Goal: Information Seeking & Learning: Learn about a topic

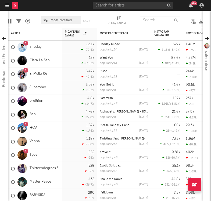
click at [126, 2] on div "99 +" at bounding box center [149, 5] width 113 height 11
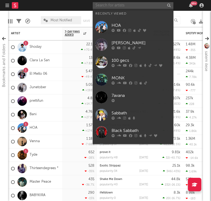
click at [126, 4] on input "text" at bounding box center [133, 5] width 81 height 7
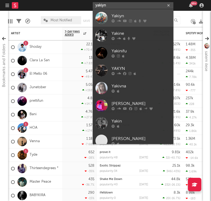
type input "yakiyn"
click at [133, 18] on div "Yakiyn" at bounding box center [141, 16] width 59 height 6
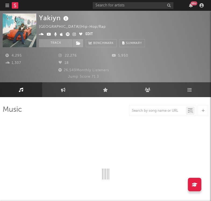
select select "6m"
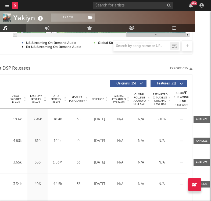
scroll to position [193, 17]
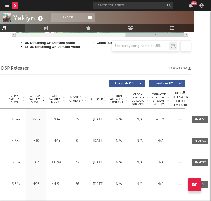
click at [110, 97] on span "Global ATD Audio Streams" at bounding box center [117, 99] width 15 height 10
click at [100, 97] on span "Released" at bounding box center [96, 98] width 13 height 3
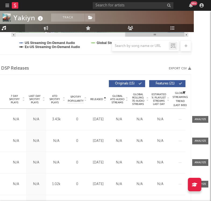
click at [100, 97] on span "Released" at bounding box center [96, 98] width 13 height 3
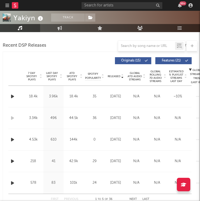
scroll to position [0, 0]
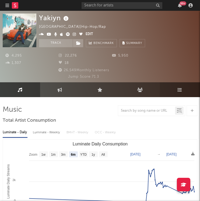
click at [187, 93] on link "Playlists/Charts" at bounding box center [180, 89] width 40 height 15
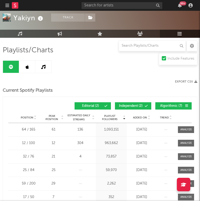
scroll to position [60, 0]
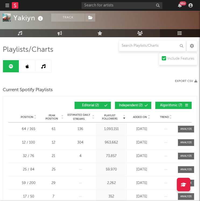
click at [30, 68] on link at bounding box center [27, 66] width 16 height 12
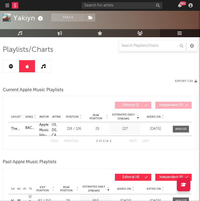
click at [12, 66] on icon at bounding box center [11, 66] width 4 height 4
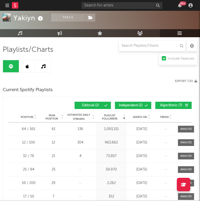
click at [25, 66] on link at bounding box center [27, 66] width 16 height 12
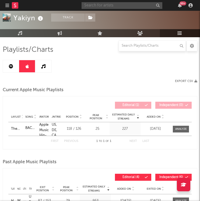
click at [120, 4] on input "text" at bounding box center [122, 5] width 81 height 7
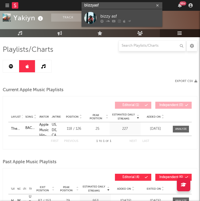
type input "blizzyasf"
click at [147, 17] on div "bizzy asf" at bounding box center [129, 16] width 59 height 6
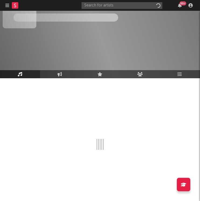
scroll to position [19, 0]
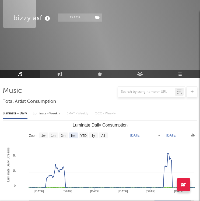
select select "6m"
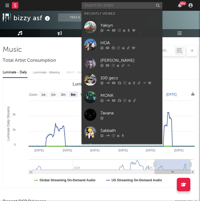
click at [110, 7] on input "text" at bounding box center [122, 5] width 81 height 7
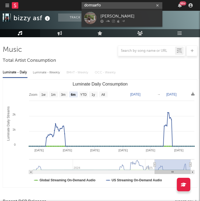
type input "domsarfo"
click at [108, 16] on div "[PERSON_NAME]" at bounding box center [129, 16] width 59 height 6
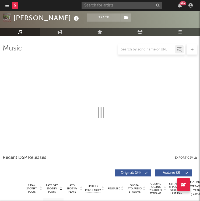
select select "6m"
